Goal: Task Accomplishment & Management: Use online tool/utility

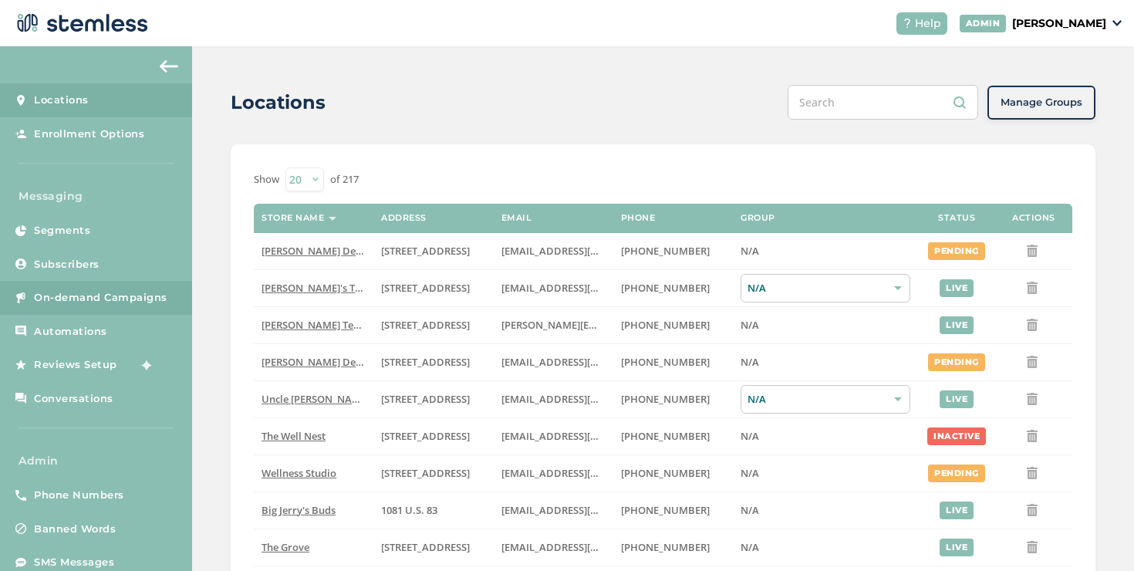
click at [154, 300] on span "On-demand Campaigns" at bounding box center [101, 297] width 134 height 15
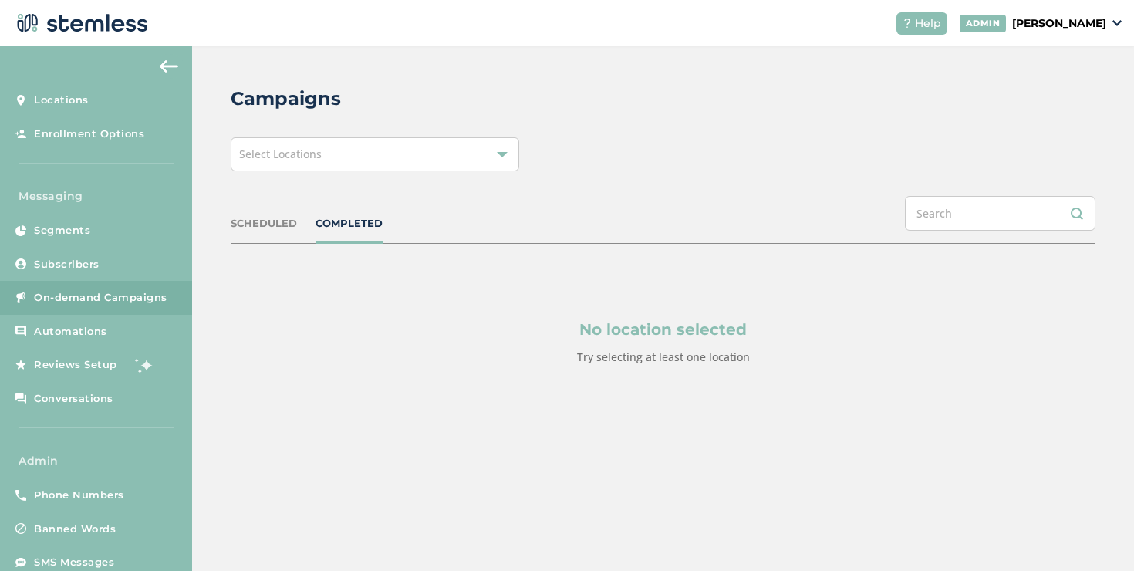
click at [316, 152] on span "Select Locations" at bounding box center [280, 154] width 83 height 15
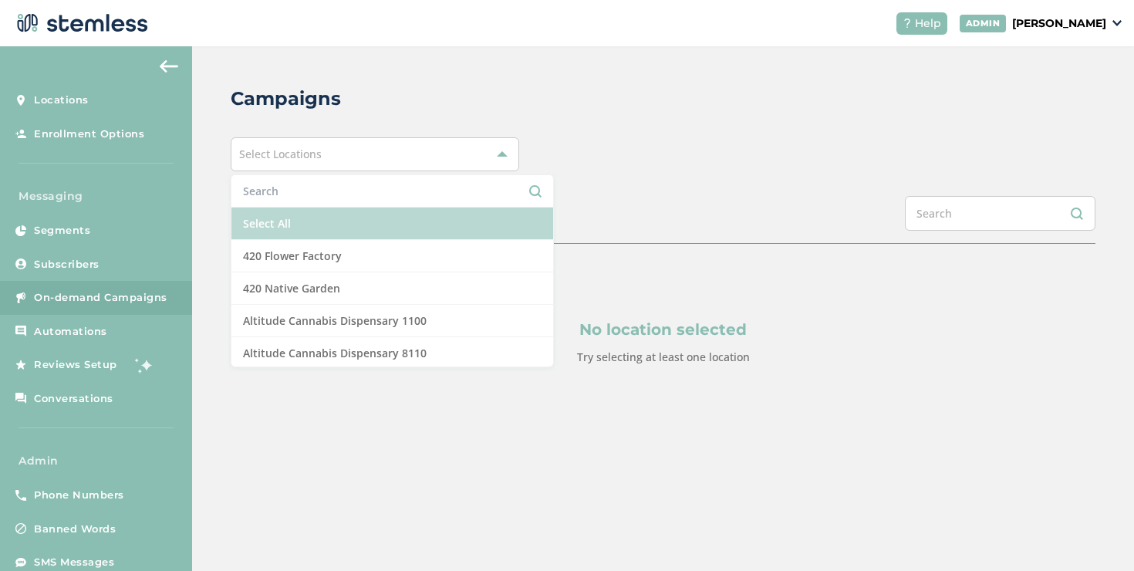
click at [299, 229] on li "Select All" at bounding box center [393, 224] width 322 height 32
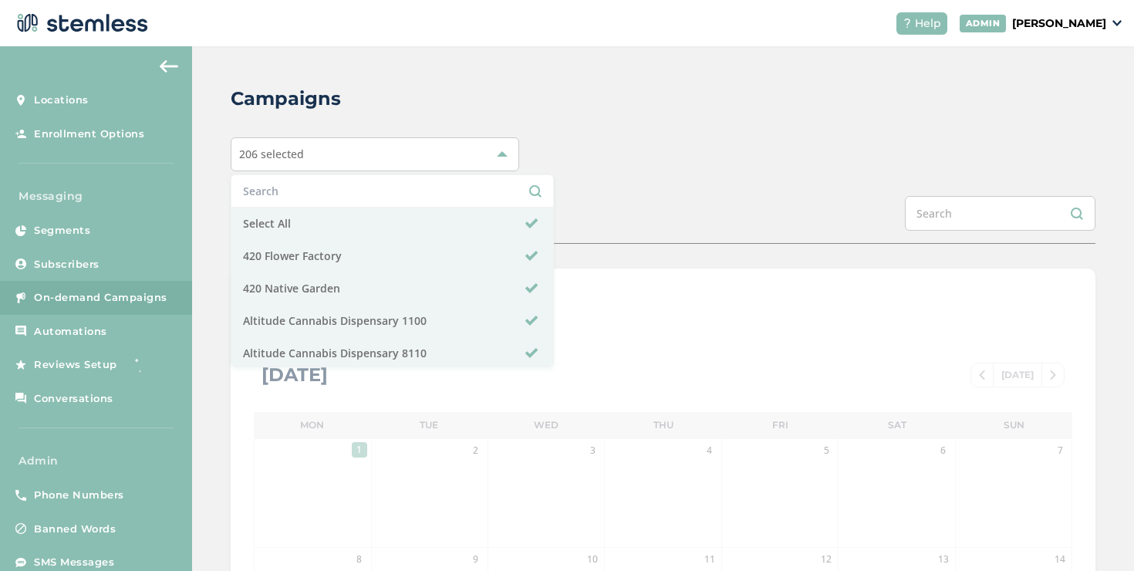
click at [673, 155] on div "206 selected Select All 420 Flower Factory 420 Native Garden Altitude Cannabis …" at bounding box center [663, 154] width 865 height 34
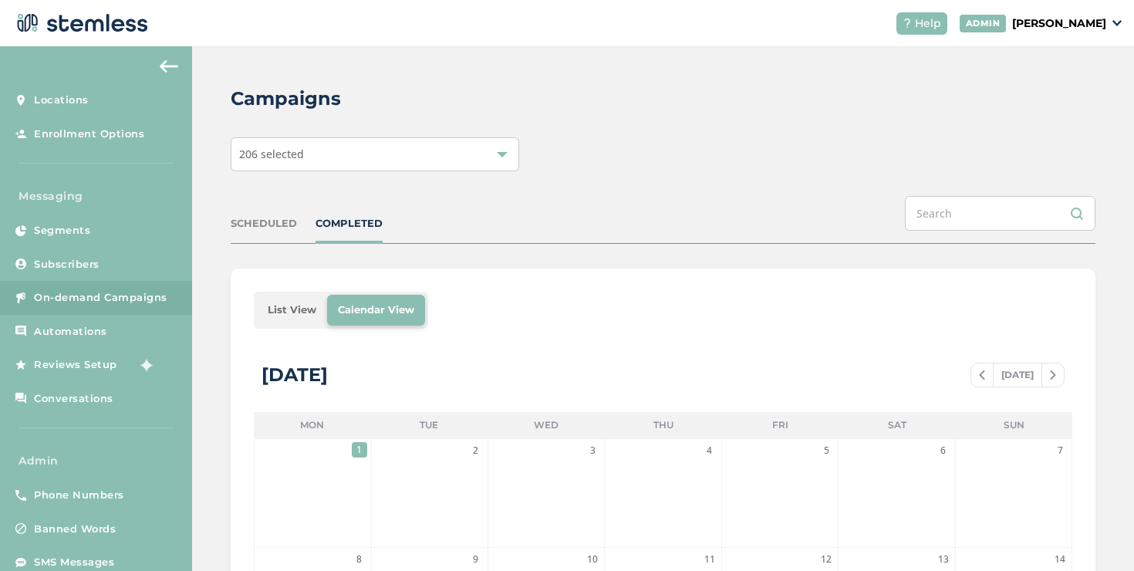
click at [276, 301] on li "List View" at bounding box center [292, 310] width 70 height 31
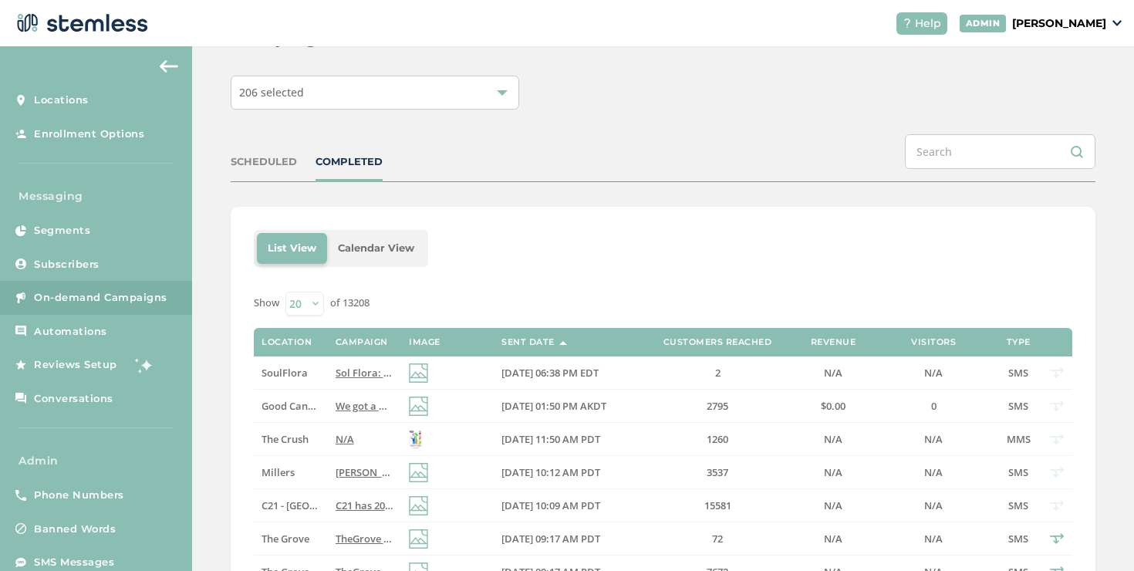
scroll to position [73, 0]
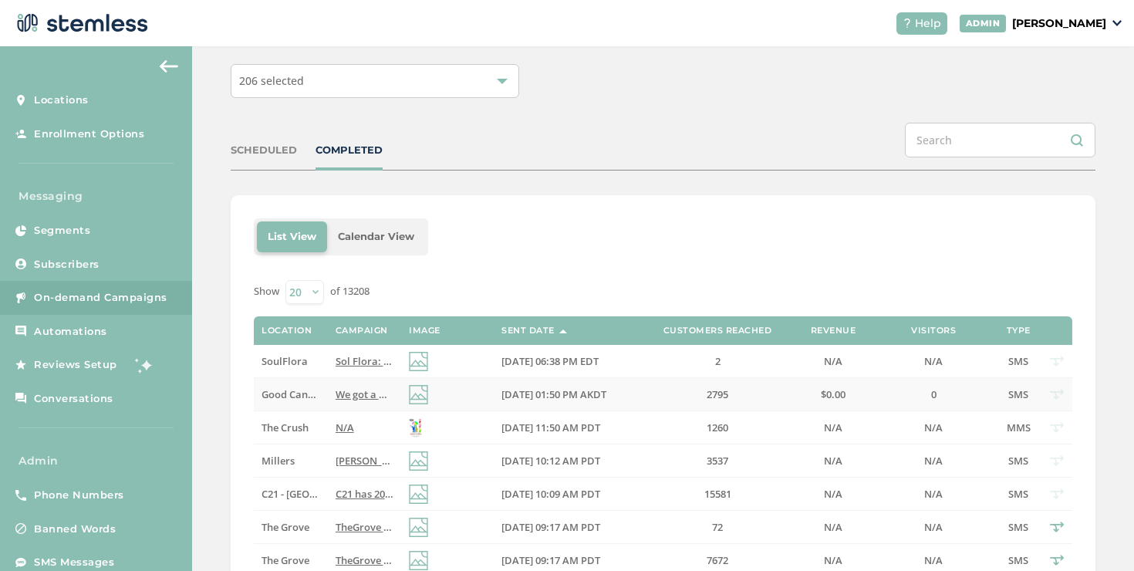
click at [356, 391] on span "We got a GOOD deal for you! Reply END to cancel" at bounding box center [452, 394] width 233 height 14
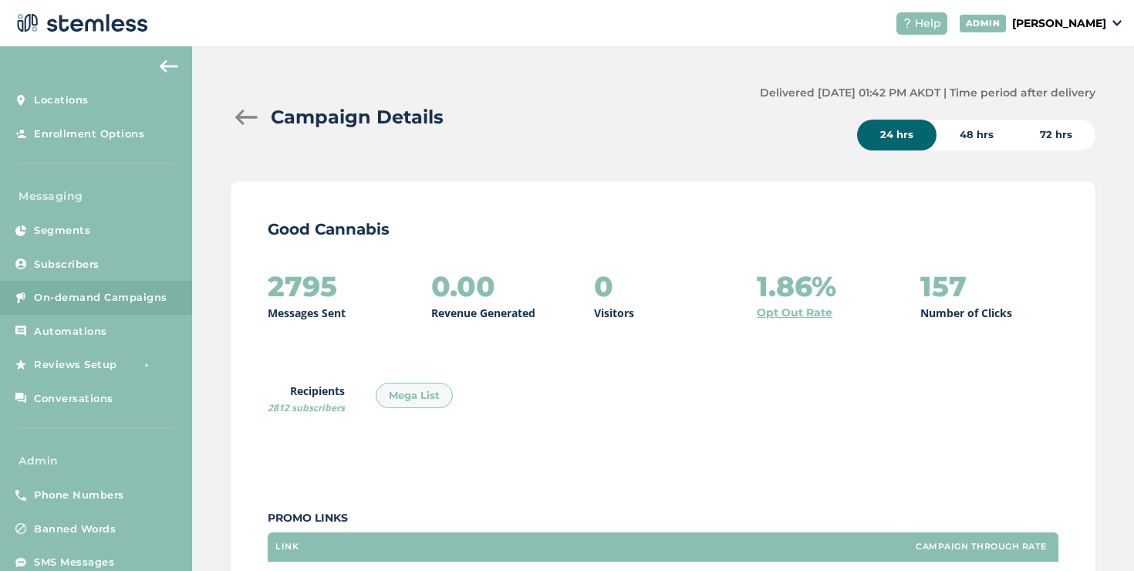
click at [240, 117] on div at bounding box center [246, 117] width 31 height 15
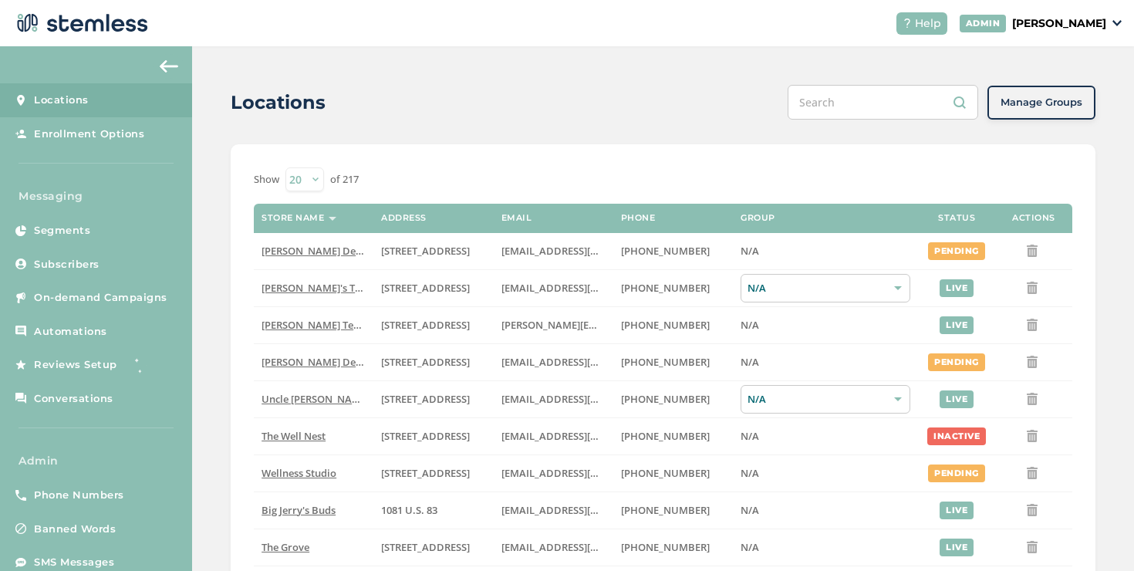
click at [1013, 22] on p "[PERSON_NAME]" at bounding box center [1060, 23] width 94 height 16
click at [1042, 112] on span "Impersonate" at bounding box center [1068, 111] width 76 height 15
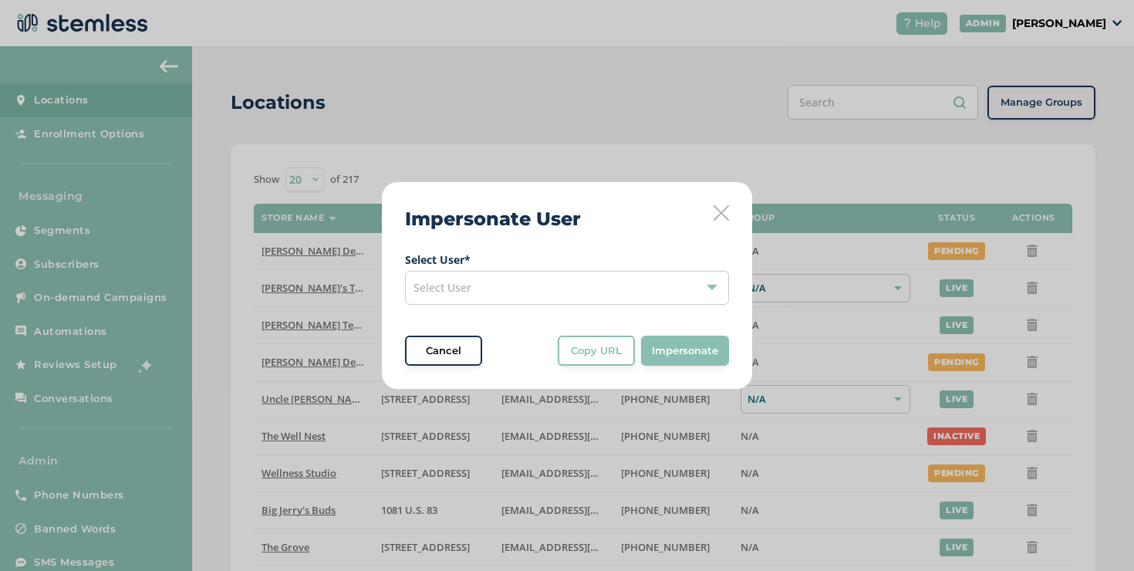
click at [500, 290] on div "Select User" at bounding box center [567, 288] width 324 height 34
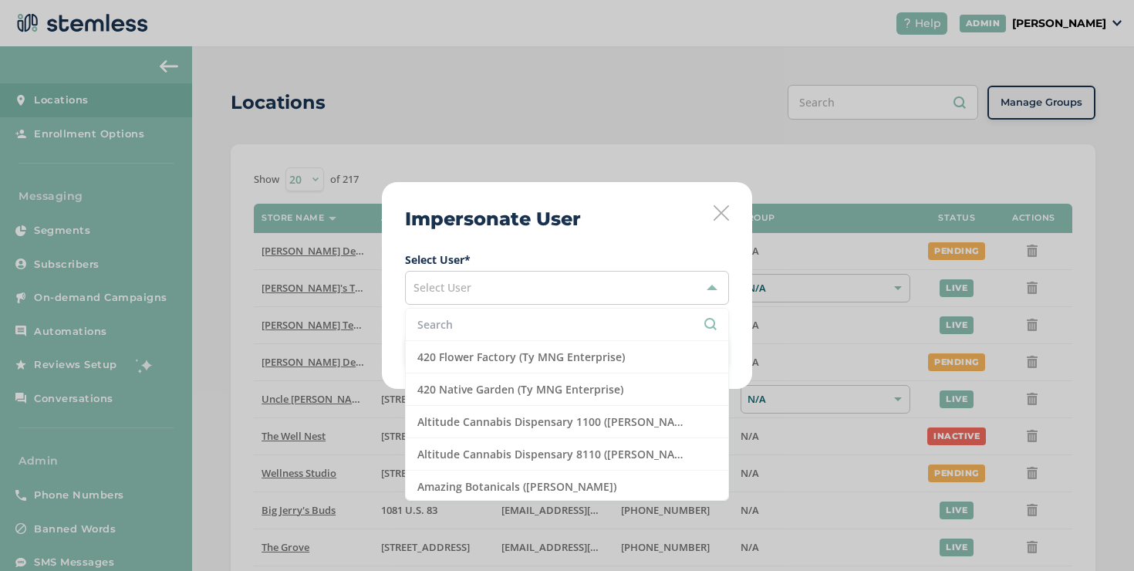
click at [482, 318] on input "text" at bounding box center [567, 324] width 299 height 16
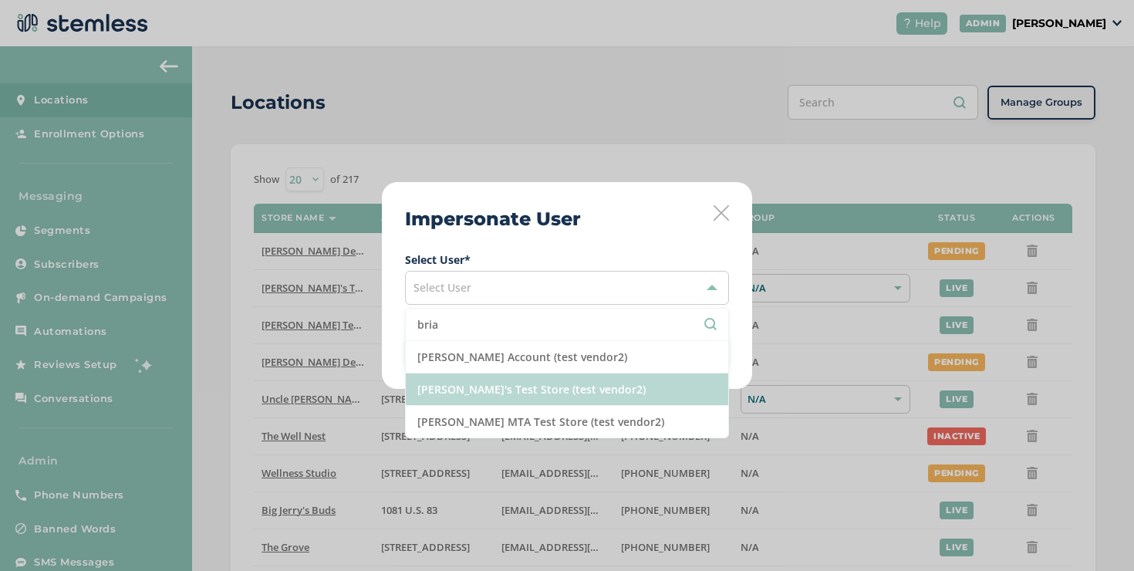
type input "bria"
click at [478, 400] on li "[PERSON_NAME]'s Test Store (test vendor2)" at bounding box center [567, 390] width 323 height 32
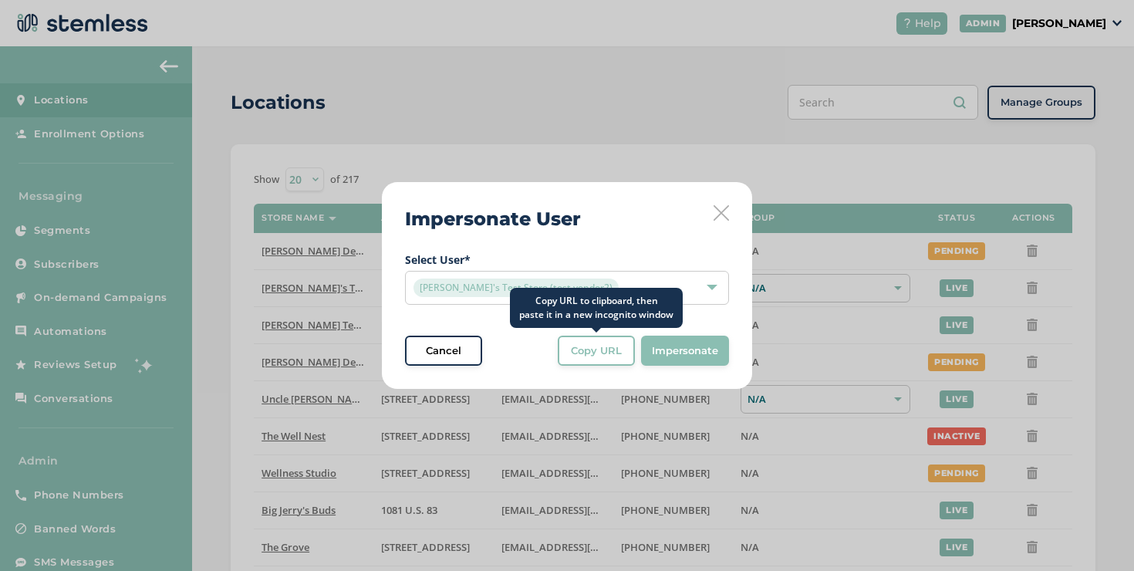
click at [561, 360] on button "Copy URL" at bounding box center [596, 351] width 77 height 31
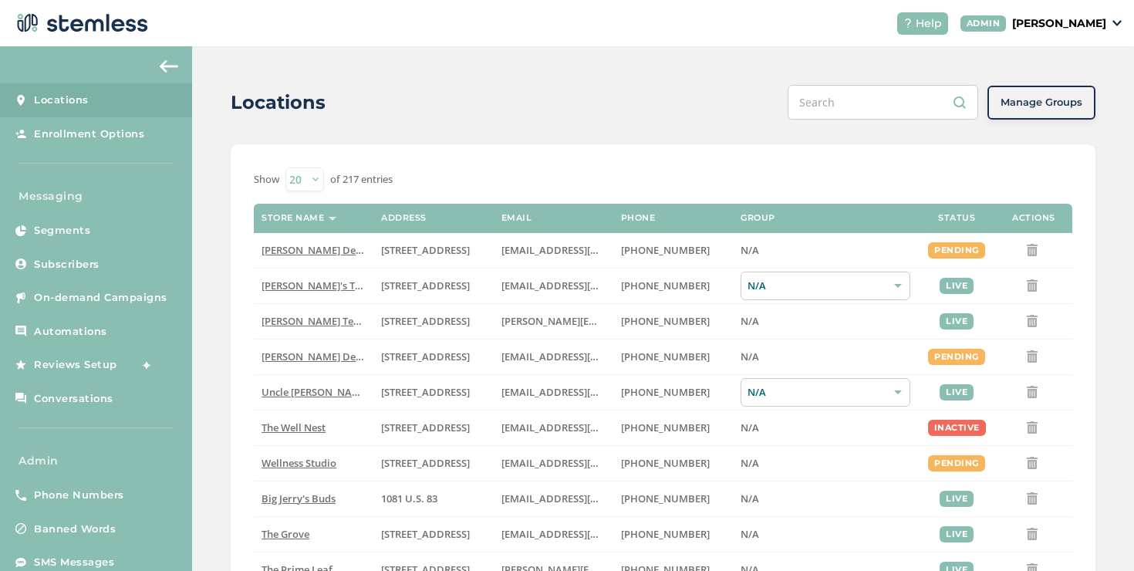
click at [1080, 25] on p "[PERSON_NAME]" at bounding box center [1060, 23] width 94 height 16
click at [1067, 104] on span "Impersonate" at bounding box center [1068, 110] width 76 height 15
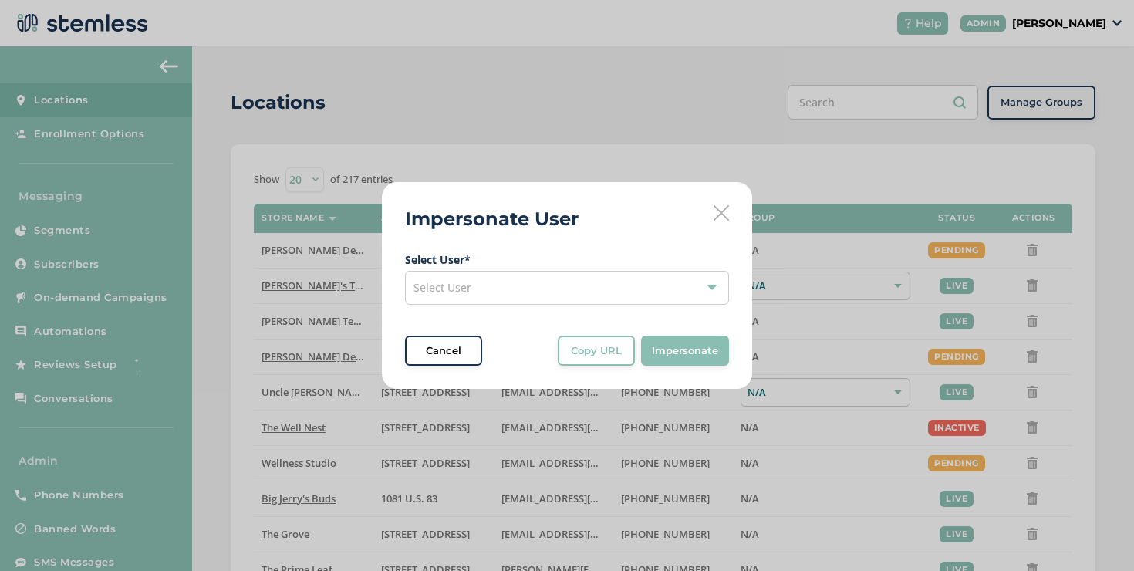
click at [605, 276] on div "Select User" at bounding box center [567, 288] width 324 height 34
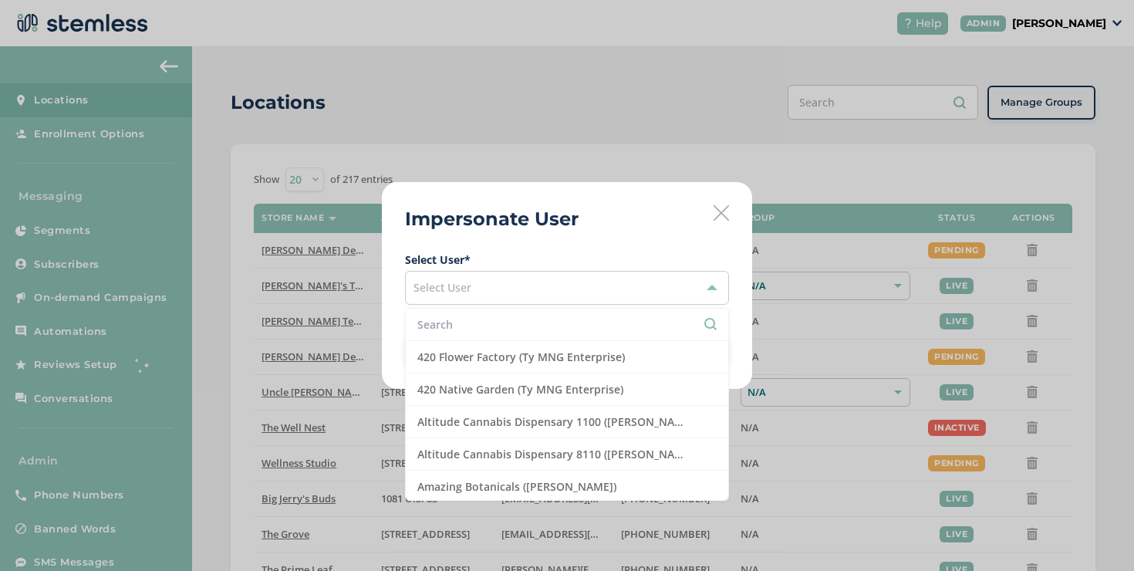
click at [581, 327] on input "text" at bounding box center [567, 324] width 299 height 16
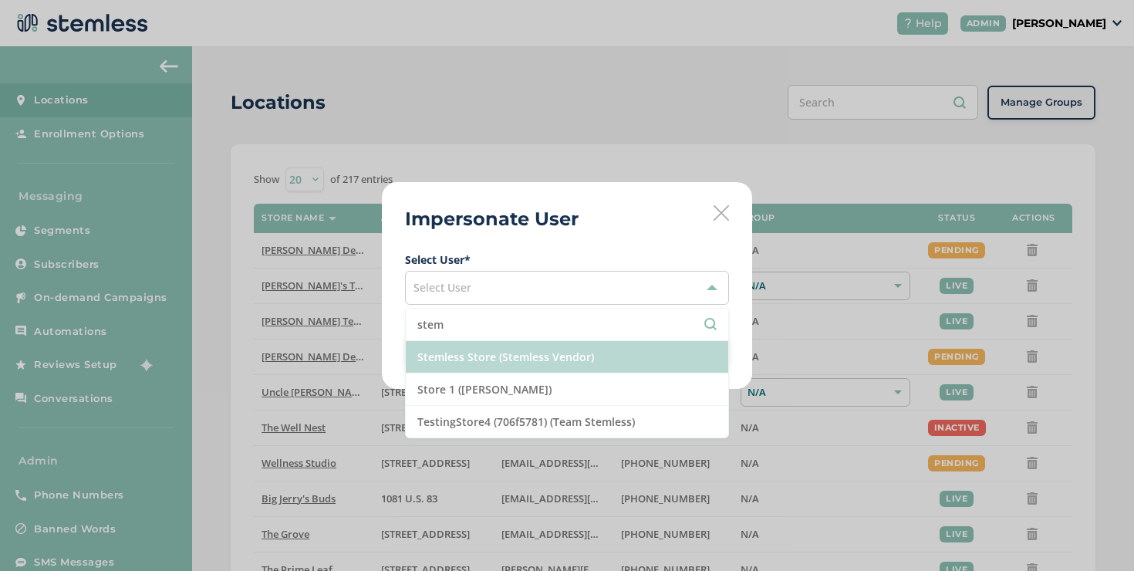
type input "stem"
click at [557, 367] on li "Stemless Store (Stemless Vendor)" at bounding box center [567, 357] width 323 height 32
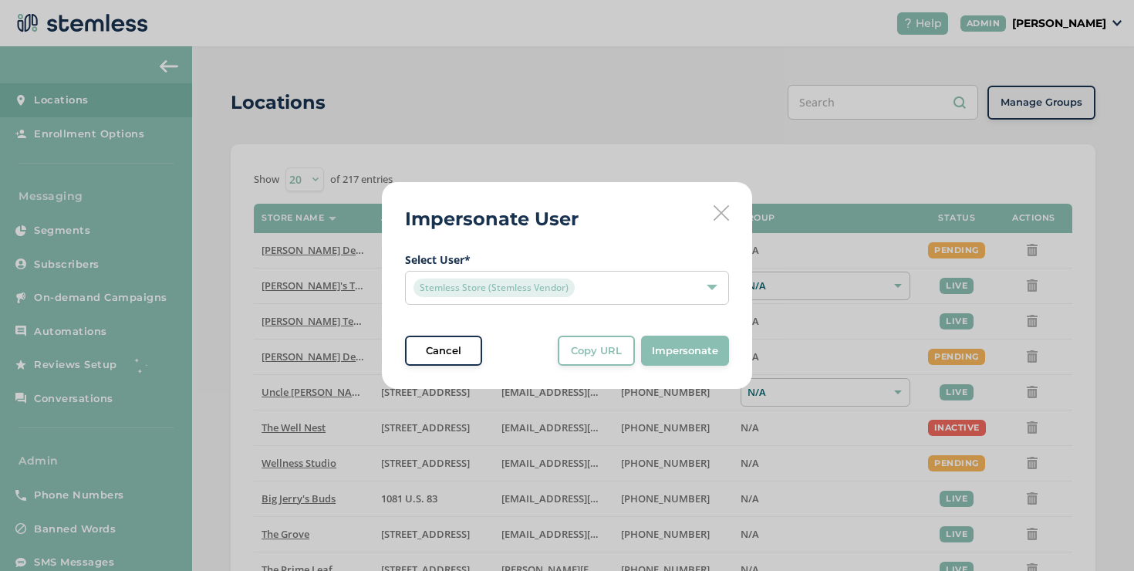
click at [604, 330] on span "Select User * Stemless Store (Stemless Vendor) Cancel Copy URL Copy URL to clip…" at bounding box center [567, 309] width 324 height 115
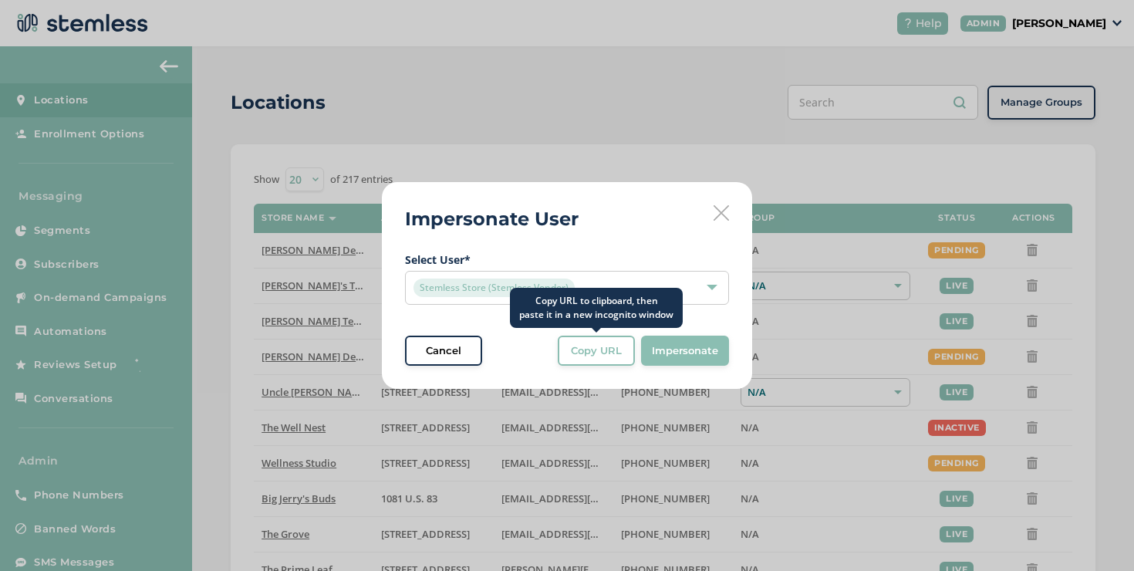
click at [607, 340] on button "Copy URL" at bounding box center [596, 351] width 77 height 31
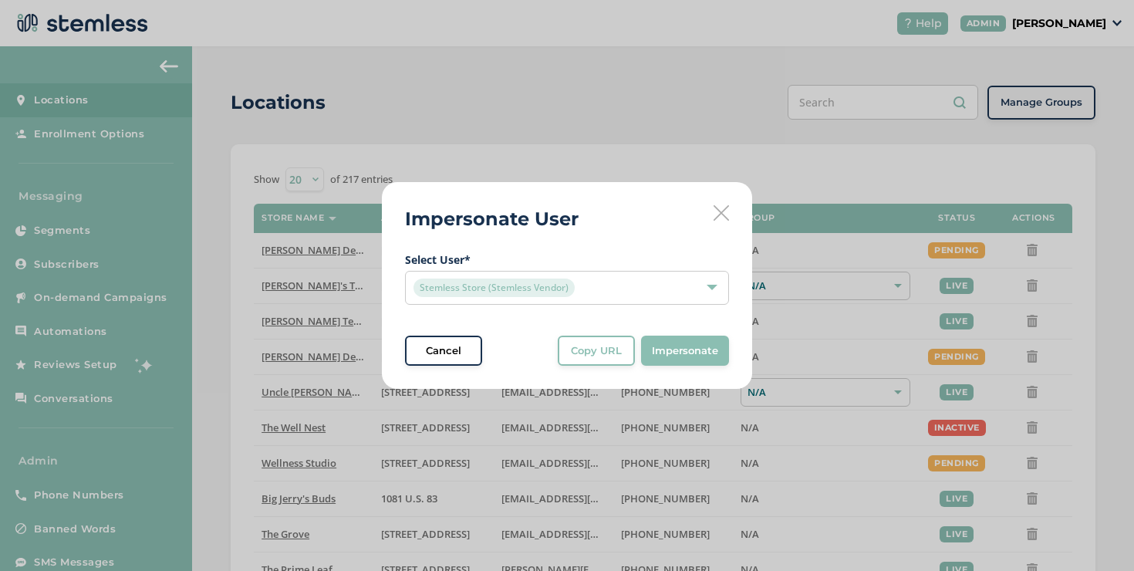
click at [725, 211] on icon at bounding box center [721, 212] width 15 height 15
